Goal: Information Seeking & Learning: Learn about a topic

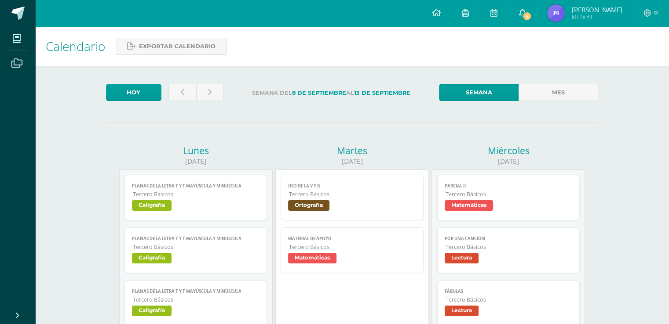
click at [524, 10] on link "5" at bounding box center [522, 13] width 28 height 26
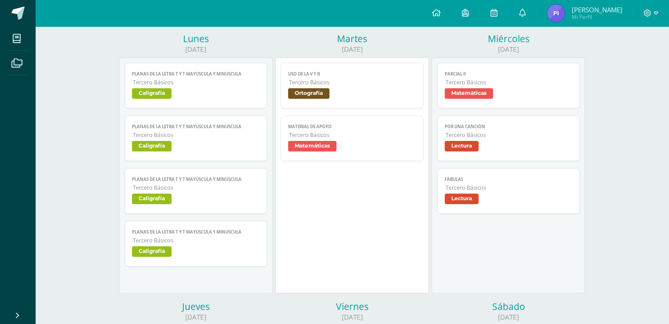
scroll to position [132, 0]
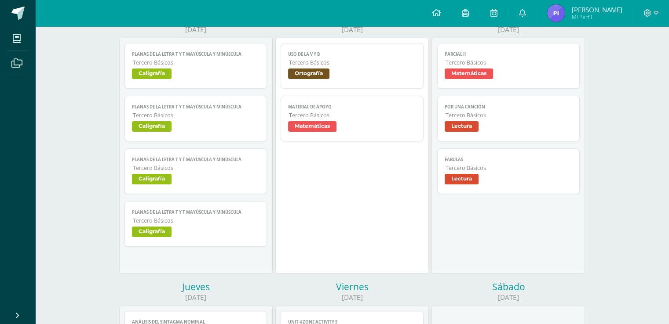
click at [500, 57] on span "Parcial II" at bounding box center [508, 54] width 128 height 6
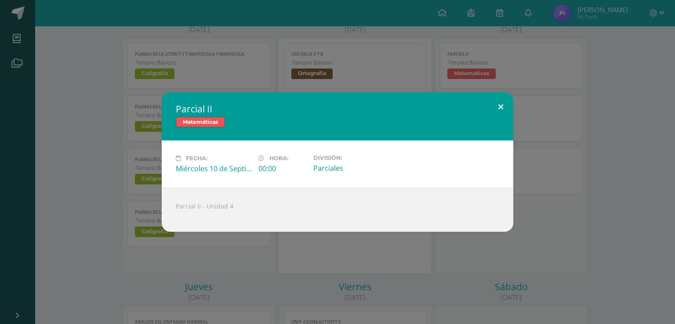
drag, startPoint x: 499, startPoint y: 96, endPoint x: 503, endPoint y: 100, distance: 5.9
click at [503, 100] on button at bounding box center [500, 107] width 25 height 30
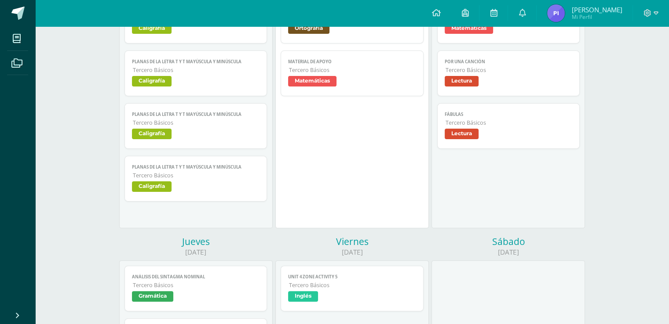
scroll to position [308, 0]
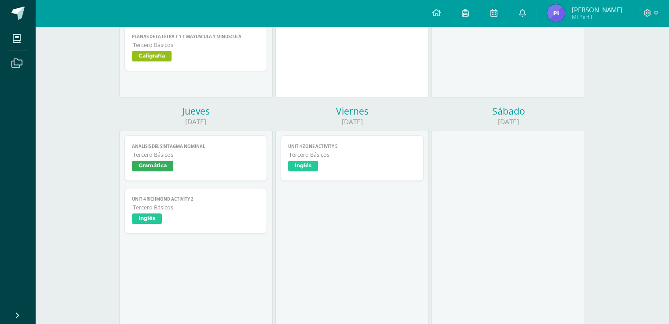
click at [311, 159] on span "Tercero Básicos" at bounding box center [352, 154] width 127 height 7
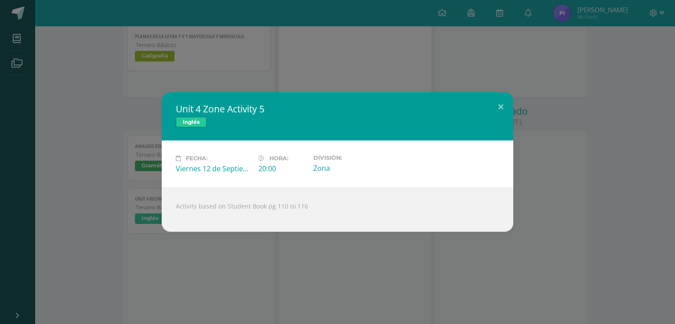
click at [322, 267] on div "Unit 4 Zone Activity 5 Inglés Fecha: [DATE] Hora: 20:00 División: Zona Activity…" at bounding box center [337, 162] width 675 height 324
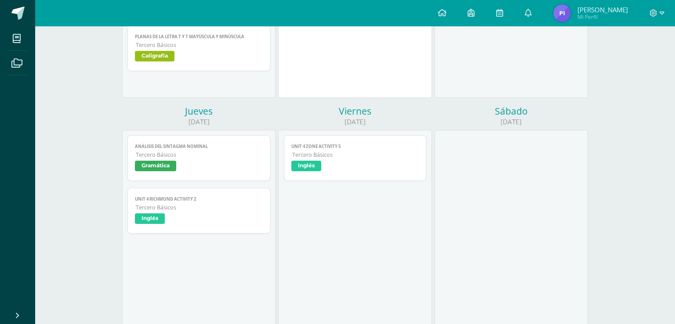
click at [239, 222] on div "Activity based on Student Book pg 110 to 116" at bounding box center [337, 205] width 317 height 40
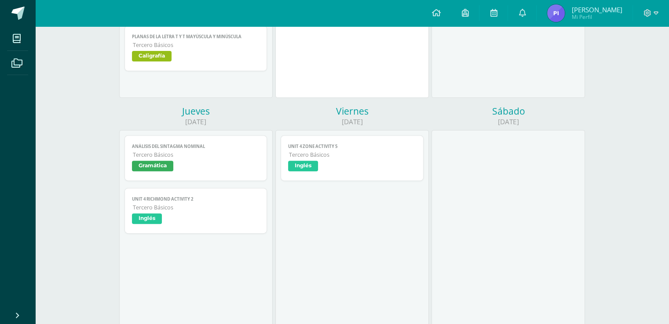
click at [239, 211] on span "Tercero Básicos" at bounding box center [196, 207] width 127 height 7
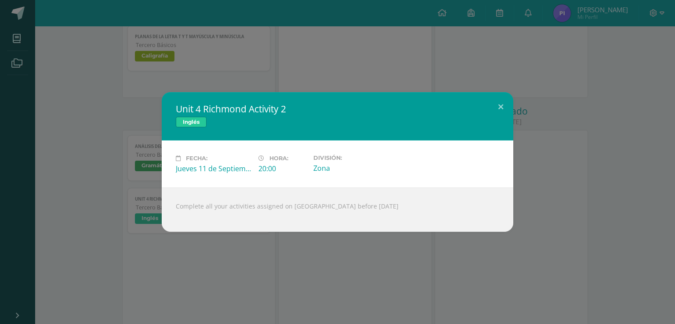
click at [337, 261] on div "Unit 4 Richmond Activity 2 Inglés Fecha: [DATE] Hora: 20:00 División: Zona Load…" at bounding box center [337, 162] width 675 height 324
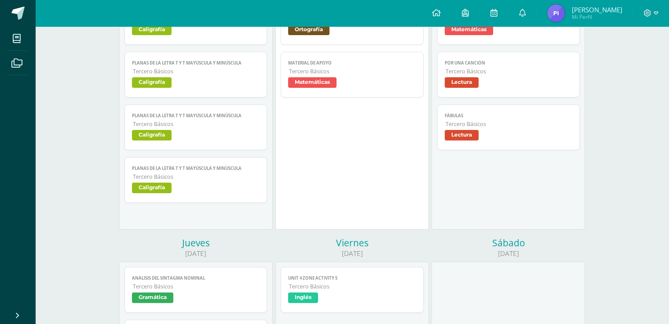
scroll to position [0, 0]
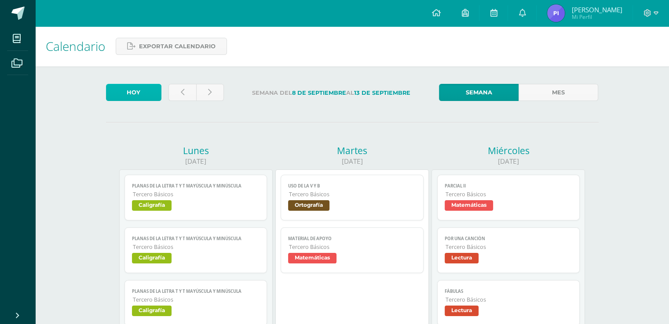
click at [131, 91] on link "Hoy" at bounding box center [133, 92] width 55 height 17
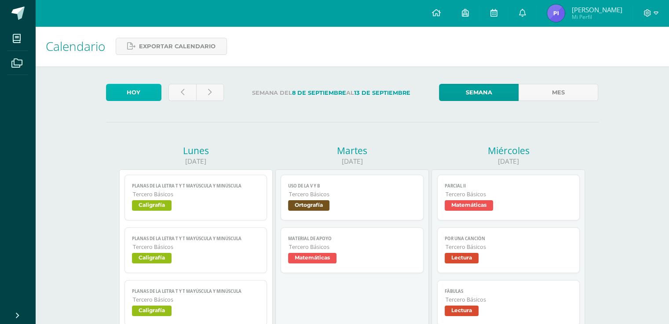
click at [155, 88] on link "Hoy" at bounding box center [133, 92] width 55 height 17
